Goal: Information Seeking & Learning: Find specific fact

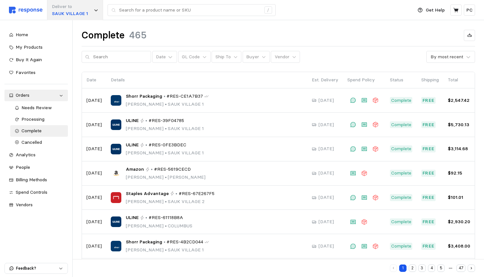
click at [84, 16] on p "SAUK VILLAGE 1" at bounding box center [70, 13] width 36 height 7
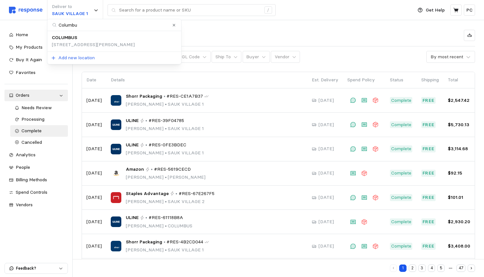
type input "Columbus"
click at [73, 46] on p "[STREET_ADDRESS][PERSON_NAME]" at bounding box center [93, 44] width 83 height 7
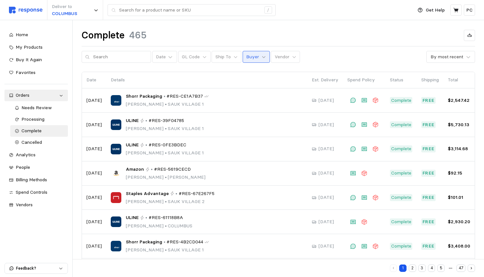
click at [265, 55] on icon at bounding box center [263, 57] width 4 height 4
click at [285, 54] on p "Vendor" at bounding box center [281, 56] width 15 height 7
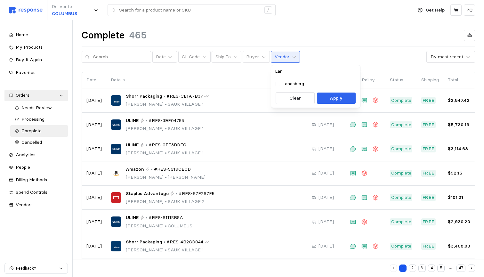
type input "Land"
click at [293, 86] on p "Landsberg" at bounding box center [293, 83] width 22 height 7
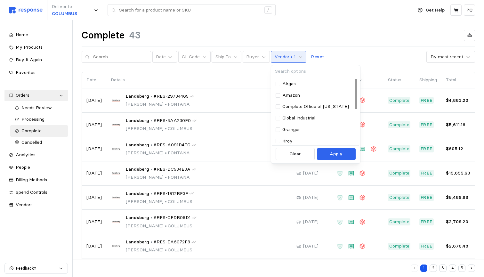
click at [361, 31] on div "Complete 43" at bounding box center [278, 35] width 393 height 12
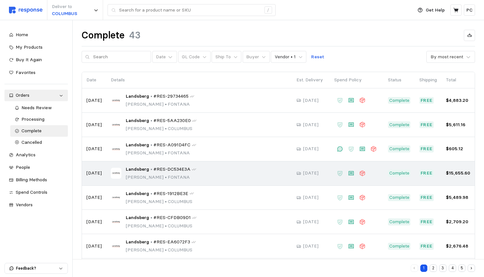
click at [186, 169] on span "#RES-DC534E3A" at bounding box center [171, 169] width 37 height 7
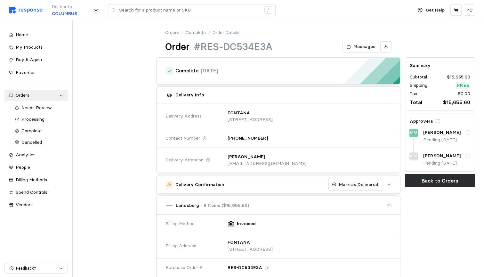
click at [172, 32] on link "Orders" at bounding box center [172, 32] width 14 height 7
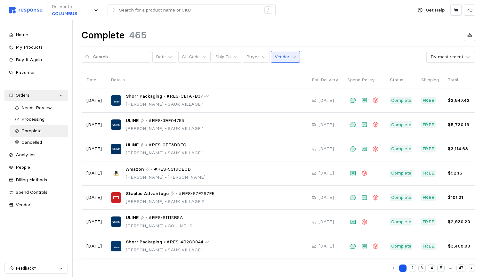
click at [285, 54] on p "Vendor" at bounding box center [281, 56] width 15 height 7
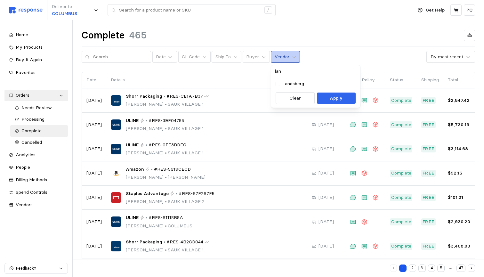
type input "land"
click at [295, 87] on p "Landsberg" at bounding box center [293, 83] width 22 height 7
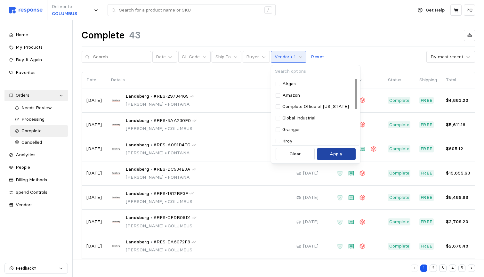
click at [333, 155] on p "Apply" at bounding box center [336, 153] width 13 height 7
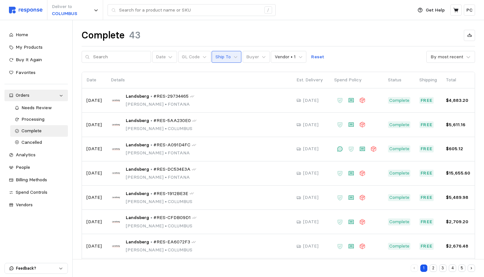
click at [230, 51] on button "Ship To" at bounding box center [226, 57] width 30 height 12
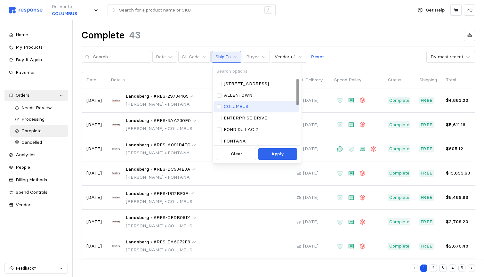
click at [234, 107] on p "COLUMBUS" at bounding box center [236, 106] width 25 height 7
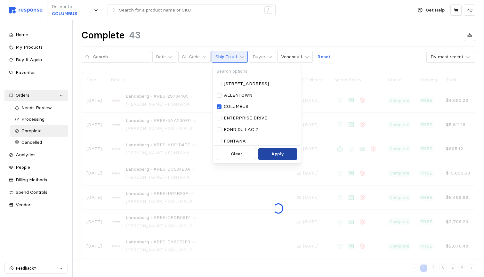
click at [276, 158] on button "Apply" at bounding box center [277, 154] width 39 height 12
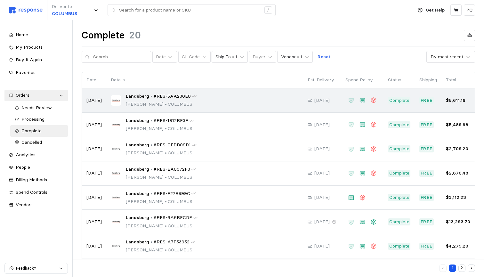
click at [227, 102] on div "Landsberg • #RES-5AA230E0 [PERSON_NAME] • [GEOGRAPHIC_DATA]" at bounding box center [205, 100] width 188 height 15
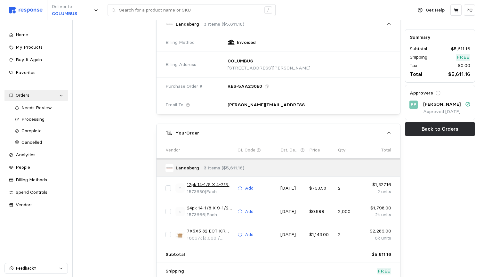
scroll to position [177, 0]
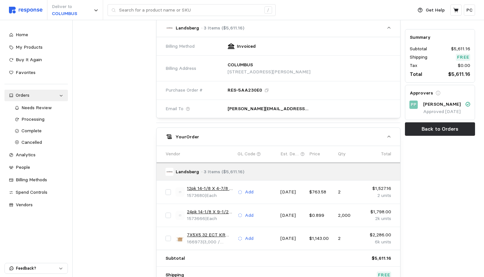
click at [211, 185] on link "12pk 14-1/8 X 4-7/8 X 6-3/8 RSC 32ECT Kraft" at bounding box center [210, 188] width 46 height 7
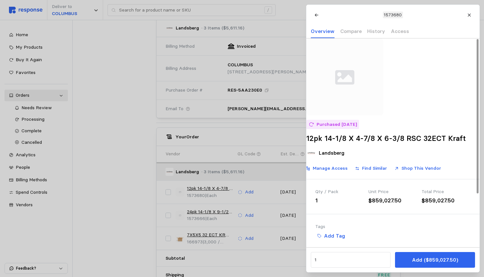
scroll to position [0, 0]
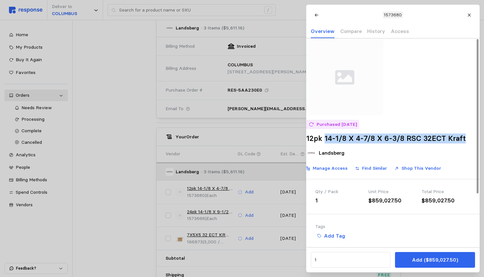
drag, startPoint x: 332, startPoint y: 146, endPoint x: 342, endPoint y: 158, distance: 15.5
click at [342, 143] on h2 "12pk 14-1/8 X 4-7/8 X 6-3/8 RSC 32ECT Kraft" at bounding box center [392, 138] width 173 height 10
copy h2 "14-1/8 X 4-7/8 X 6-3/8 RSC 32ECT Kraft"
click at [376, 29] on p "History" at bounding box center [376, 31] width 18 height 8
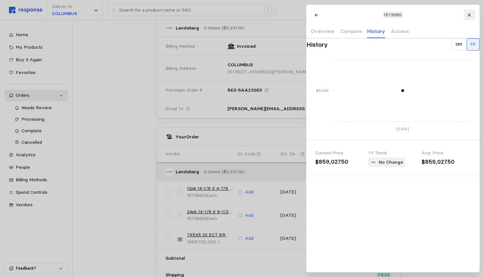
click at [470, 14] on icon at bounding box center [469, 15] width 4 height 4
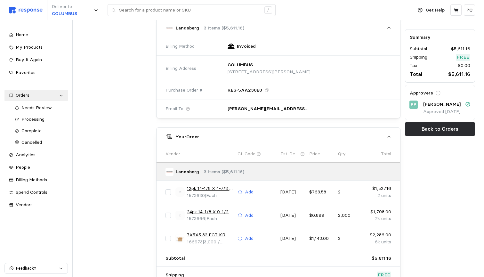
click at [213, 208] on link "24pk 14-1/8 X 9-1/2 X 6-3/8 RSC 32ECT Kraft" at bounding box center [210, 211] width 46 height 7
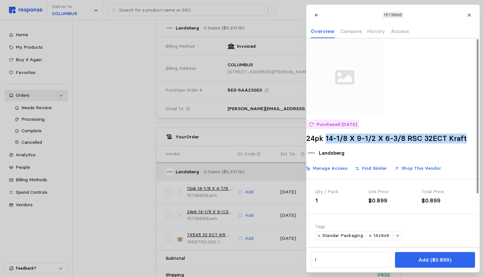
drag, startPoint x: 335, startPoint y: 148, endPoint x: 345, endPoint y: 154, distance: 11.7
click at [345, 143] on h2 "24pk 14-1/8 X 9-1/2 X 6-3/8 RSC 32ECT Kraft" at bounding box center [392, 138] width 173 height 10
copy h2 "14-1/8 X 9-1/2 X 6-3/8 RSC 32ECT Kraft"
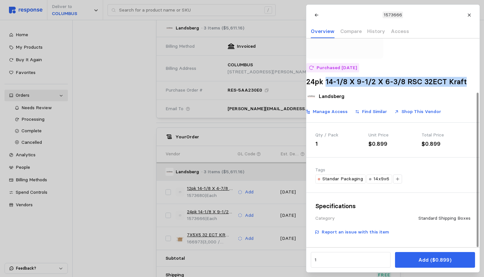
scroll to position [73, 0]
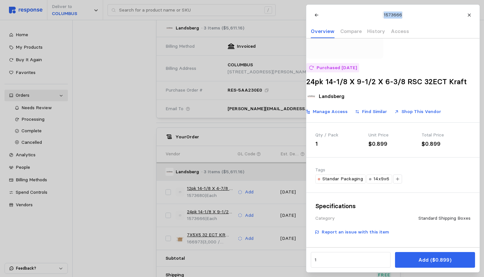
drag, startPoint x: 401, startPoint y: 16, endPoint x: 382, endPoint y: 15, distance: 18.3
click at [382, 15] on div "1573666" at bounding box center [392, 15] width 20 height 7
copy p "1573666"
click at [315, 16] on icon at bounding box center [316, 15] width 4 height 4
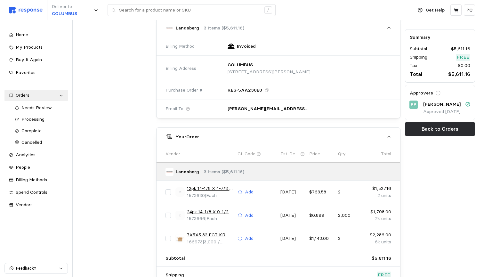
click at [206, 185] on link "12pk 14-1/8 X 4-7/8 X 6-3/8 RSC 32ECT Kraft" at bounding box center [210, 188] width 46 height 7
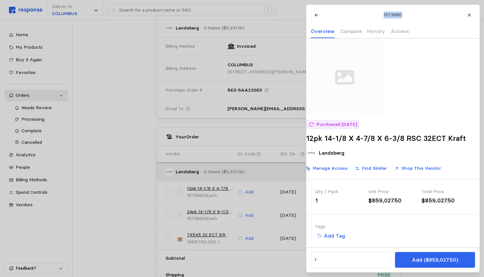
drag, startPoint x: 402, startPoint y: 14, endPoint x: 384, endPoint y: 14, distance: 17.6
click at [384, 14] on div "1573680" at bounding box center [392, 15] width 20 height 7
copy p "1573680"
click at [470, 14] on icon at bounding box center [469, 15] width 4 height 4
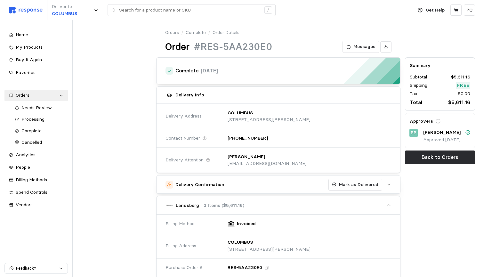
scroll to position [0, 0]
click at [173, 32] on link "Orders" at bounding box center [172, 32] width 14 height 7
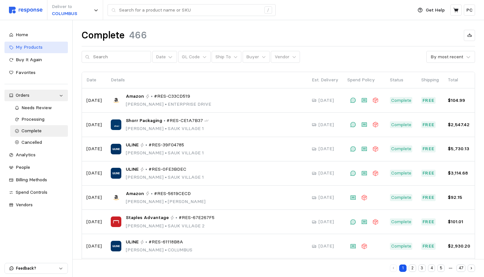
click at [47, 46] on div "My Products" at bounding box center [40, 47] width 48 height 7
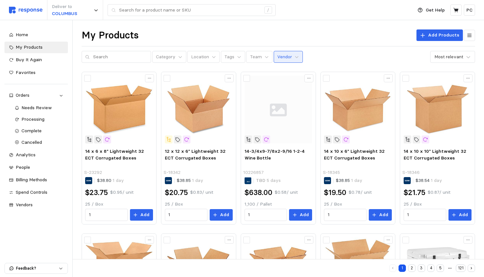
click at [288, 58] on p "Vendor" at bounding box center [284, 56] width 15 height 7
type input "Lands"
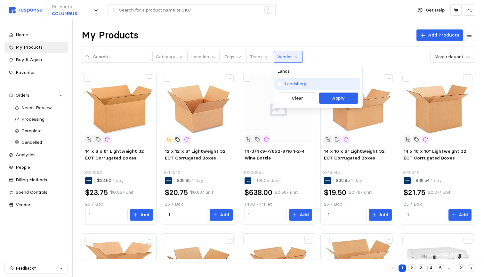
click at [298, 85] on p "Landsberg" at bounding box center [295, 83] width 22 height 7
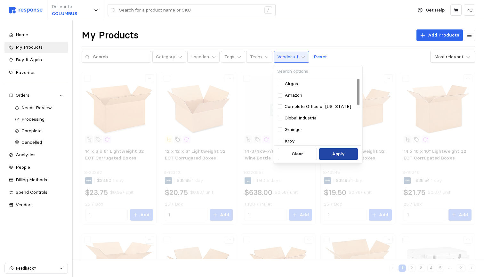
click at [337, 152] on p "Apply" at bounding box center [338, 153] width 13 height 7
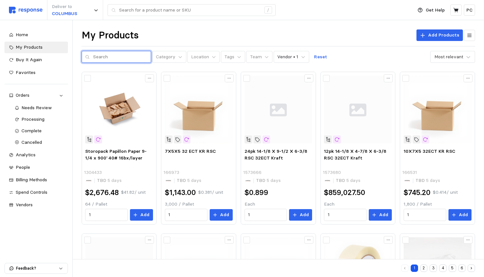
click at [119, 57] on input "text" at bounding box center [120, 57] width 54 height 12
type input "insert"
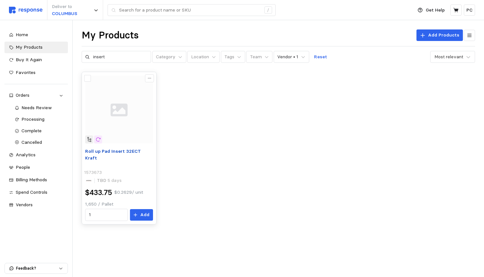
click at [123, 148] on span "Roll up Pad Insert 32ECT Kraft" at bounding box center [113, 154] width 56 height 13
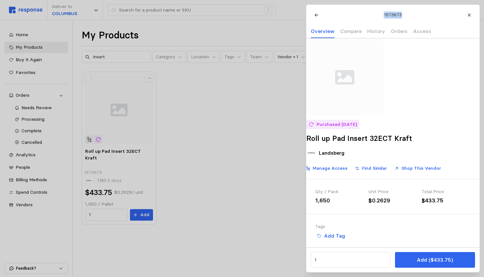
drag, startPoint x: 401, startPoint y: 15, endPoint x: 384, endPoint y: 14, distance: 17.6
click at [384, 14] on div "1573673" at bounding box center [393, 15] width 20 height 7
copy p "1573673"
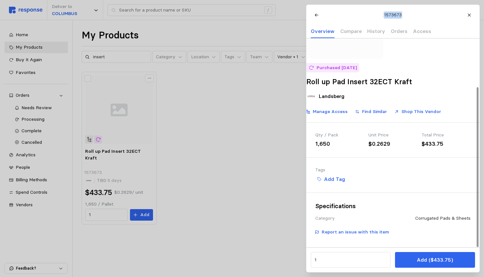
scroll to position [63, 0]
